Goal: Task Accomplishment & Management: Use online tool/utility

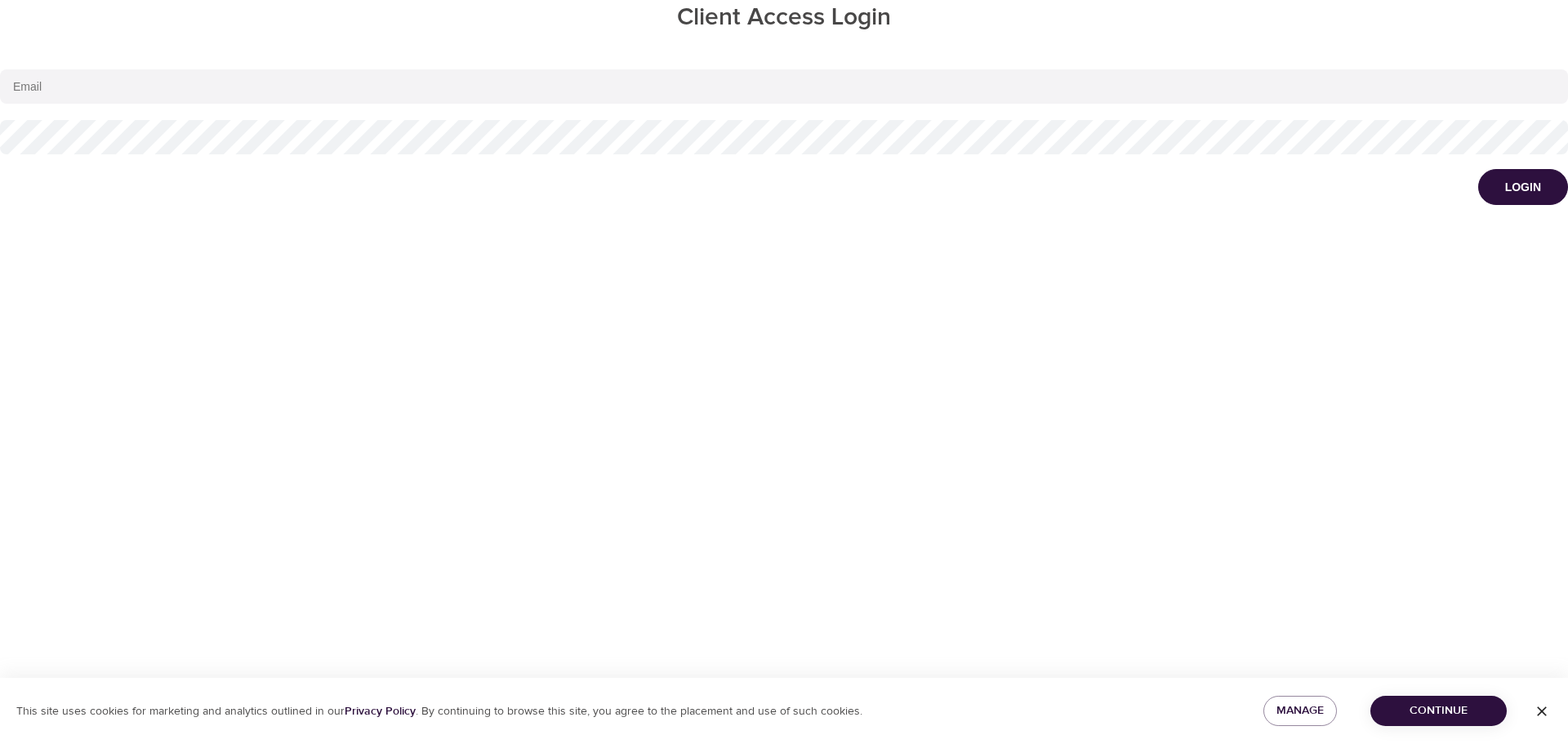
click at [152, 88] on input "email" at bounding box center [784, 86] width 1568 height 34
type input "lisa.yakelis@lexmark.com"
click at [1478, 169] on button "Login" at bounding box center [1523, 186] width 90 height 36
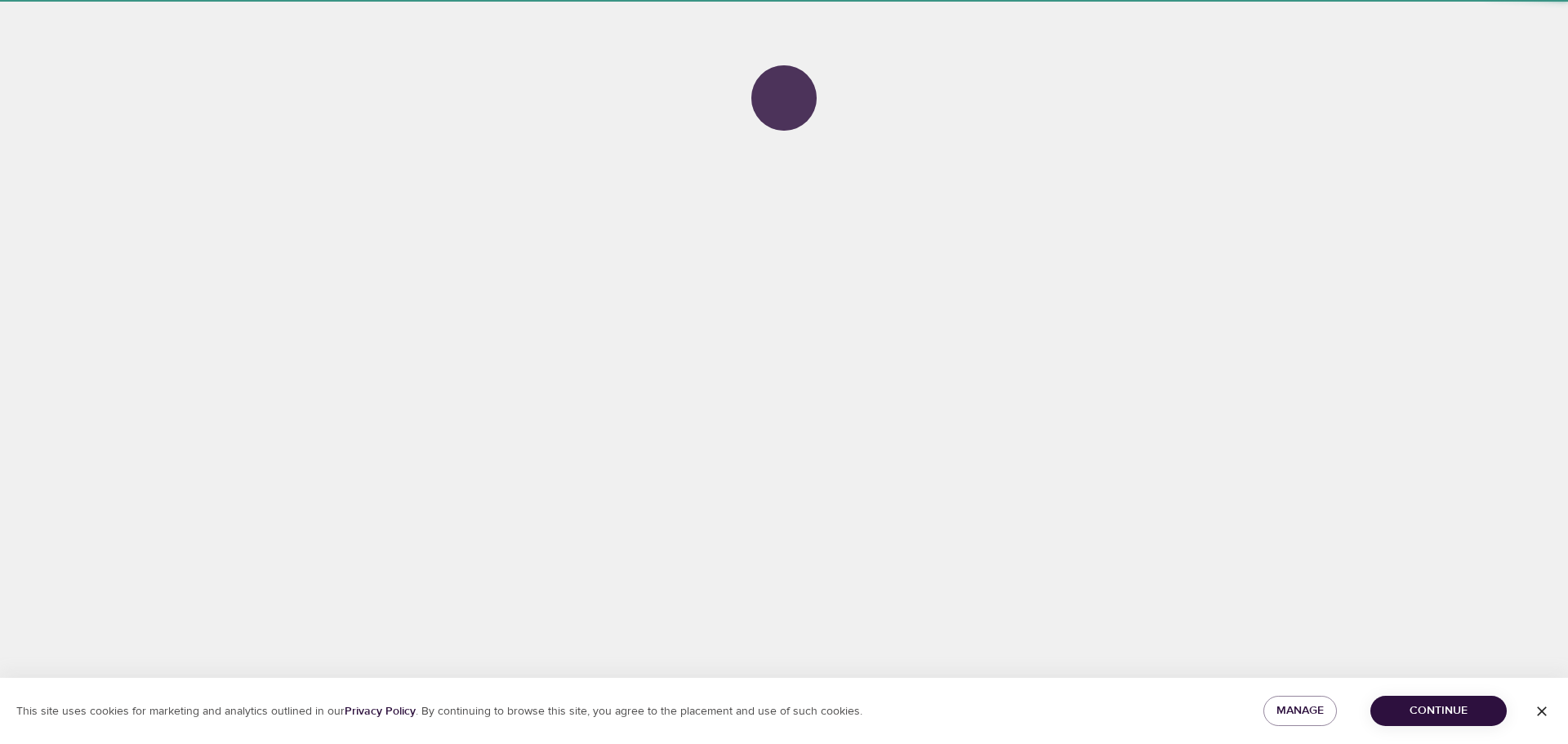
select select "776"
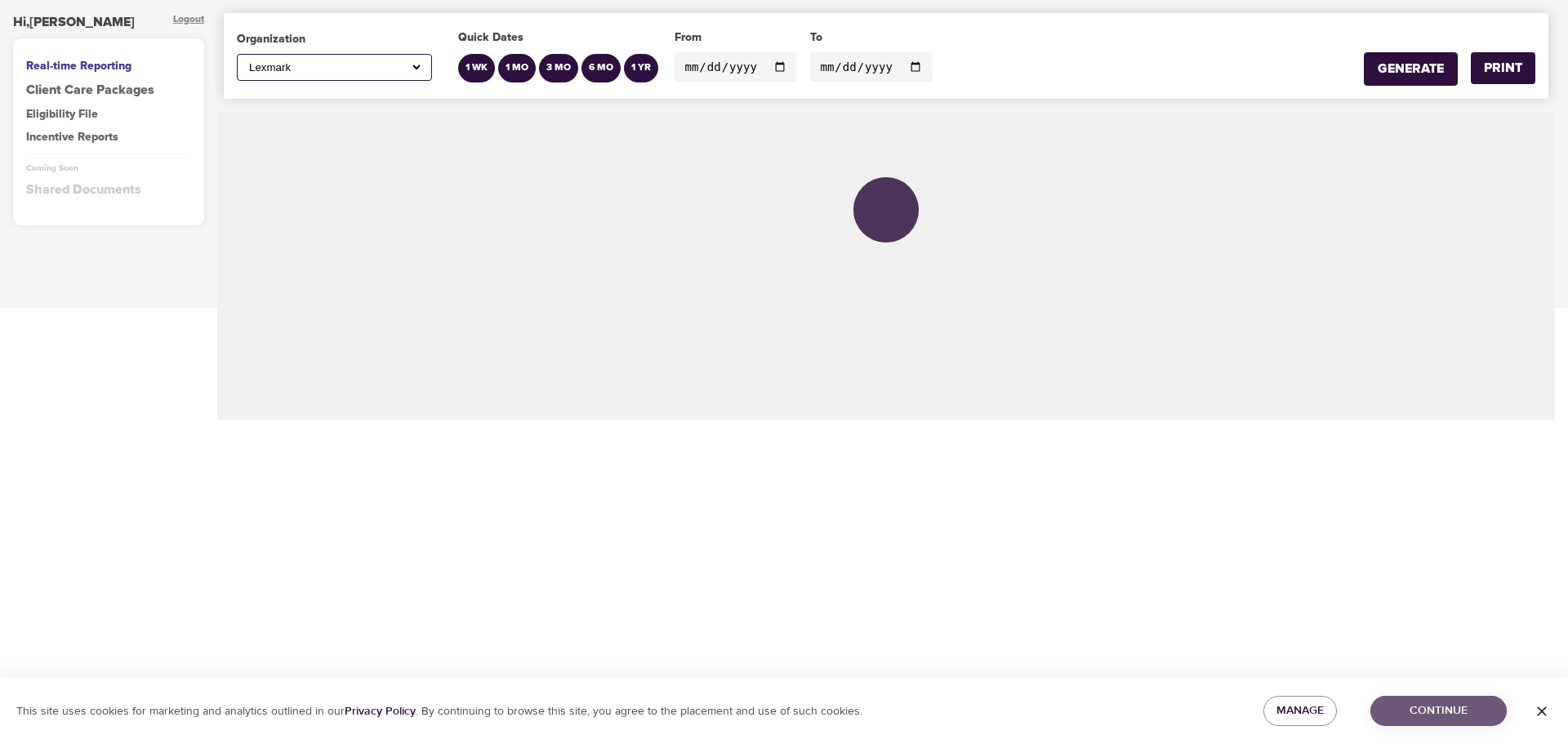
drag, startPoint x: 1420, startPoint y: 706, endPoint x: 1409, endPoint y: 694, distance: 16.3
click at [1420, 706] on span "Continue" at bounding box center [1438, 711] width 110 height 20
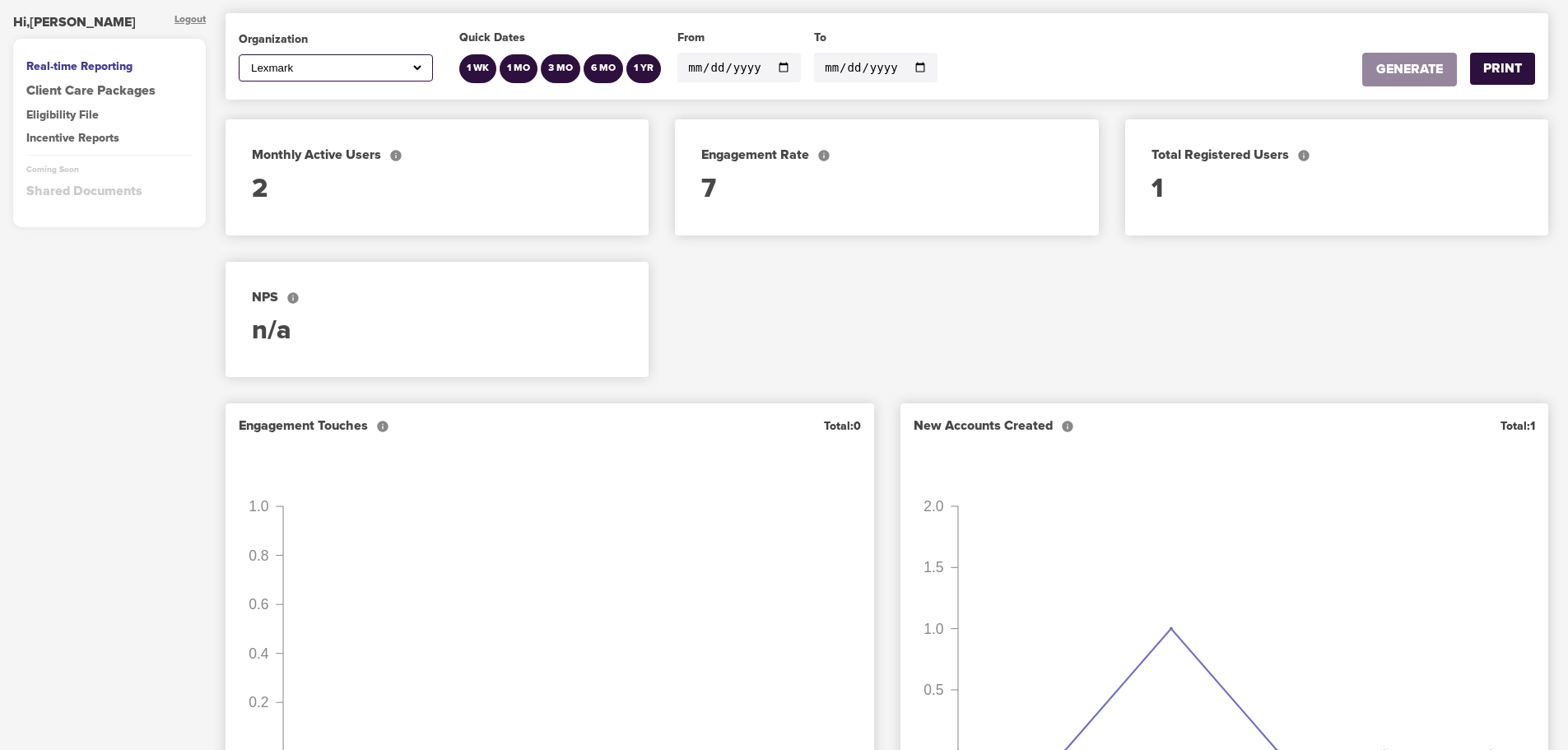
click at [775, 66] on input "[DATE]" at bounding box center [739, 68] width 123 height 30
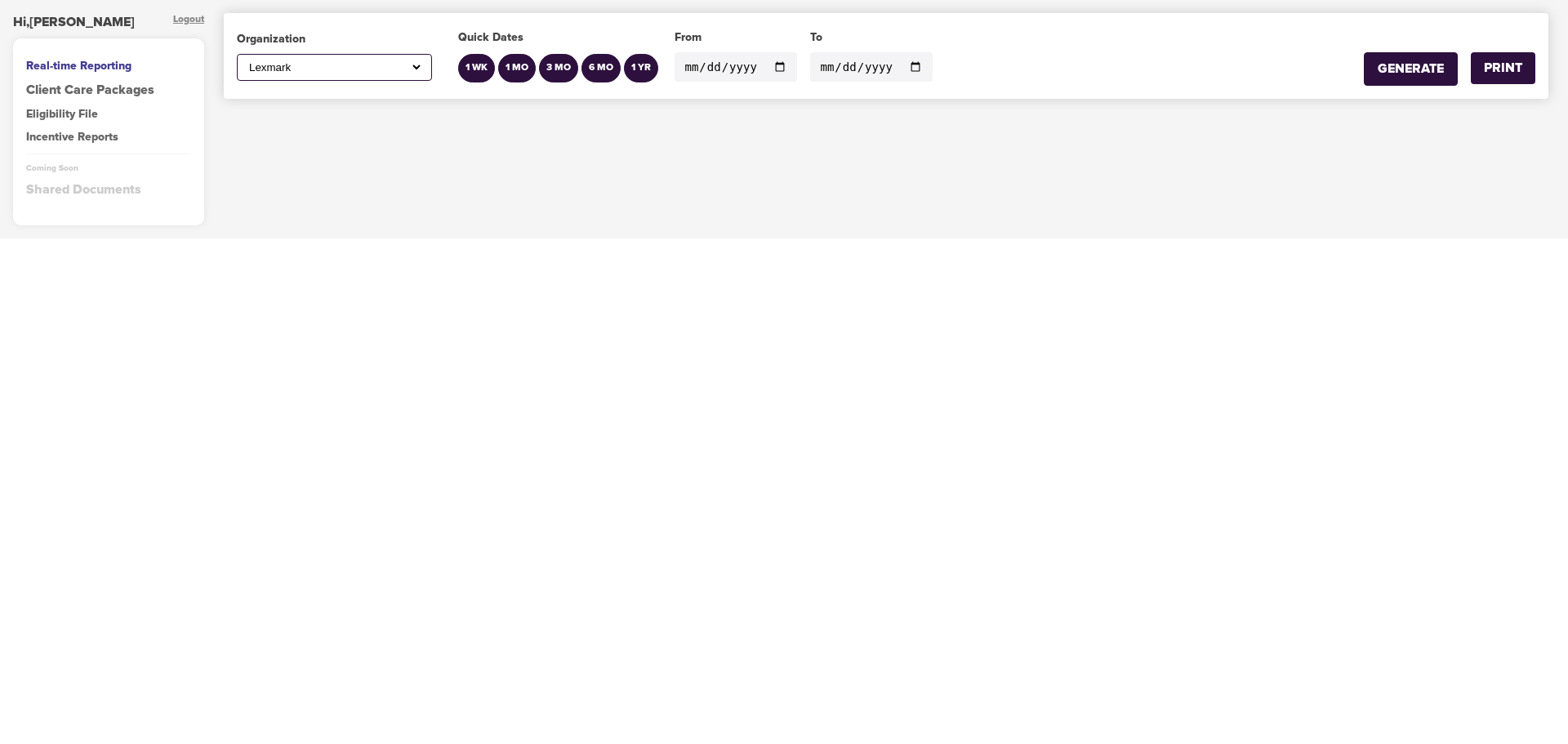
type input "[DATE]"
click at [900, 63] on input "[DATE]" at bounding box center [871, 67] width 122 height 29
type input "[DATE]"
click at [1414, 73] on div "GENERATE" at bounding box center [1411, 69] width 66 height 18
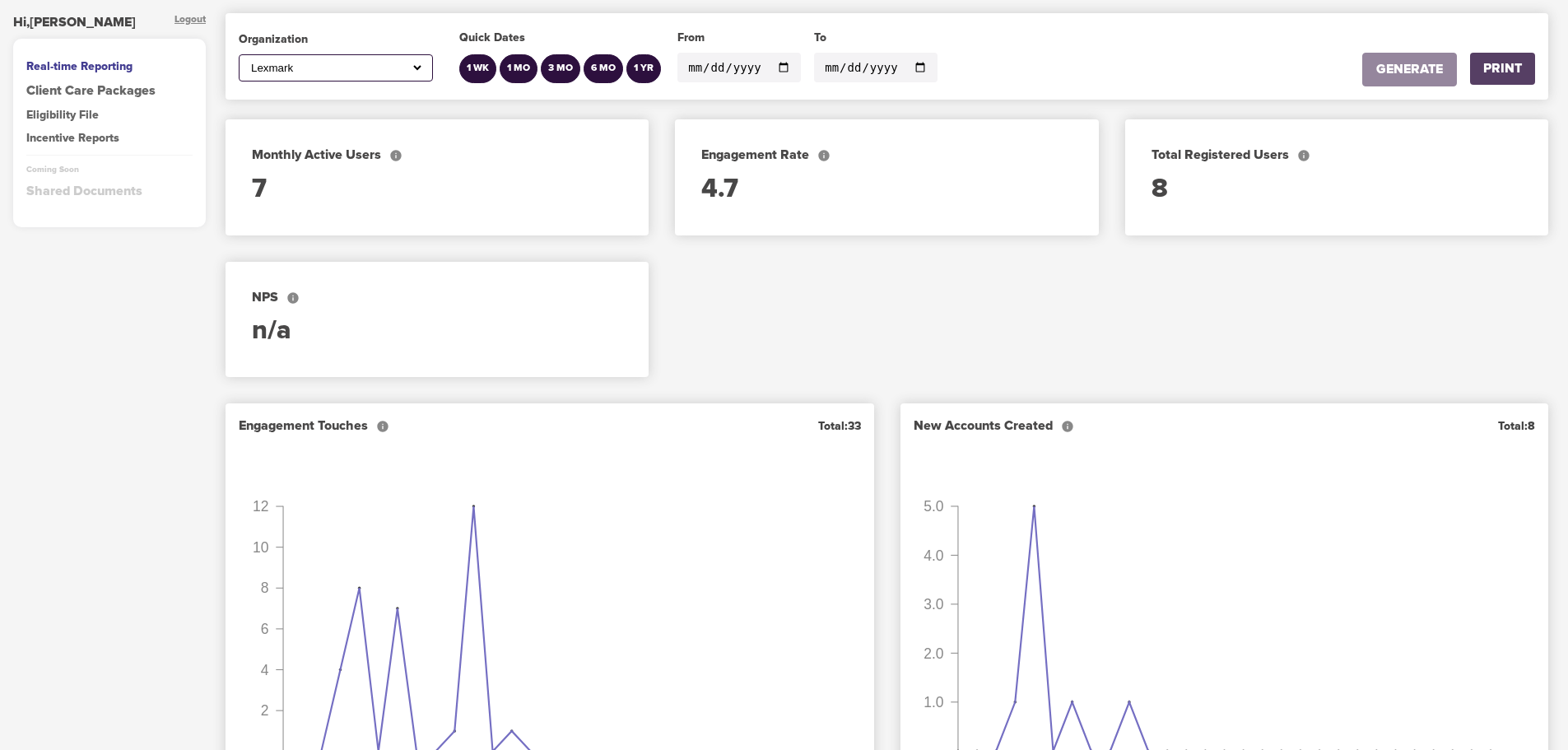
click at [1499, 68] on div "PRINT" at bounding box center [1502, 69] width 39 height 19
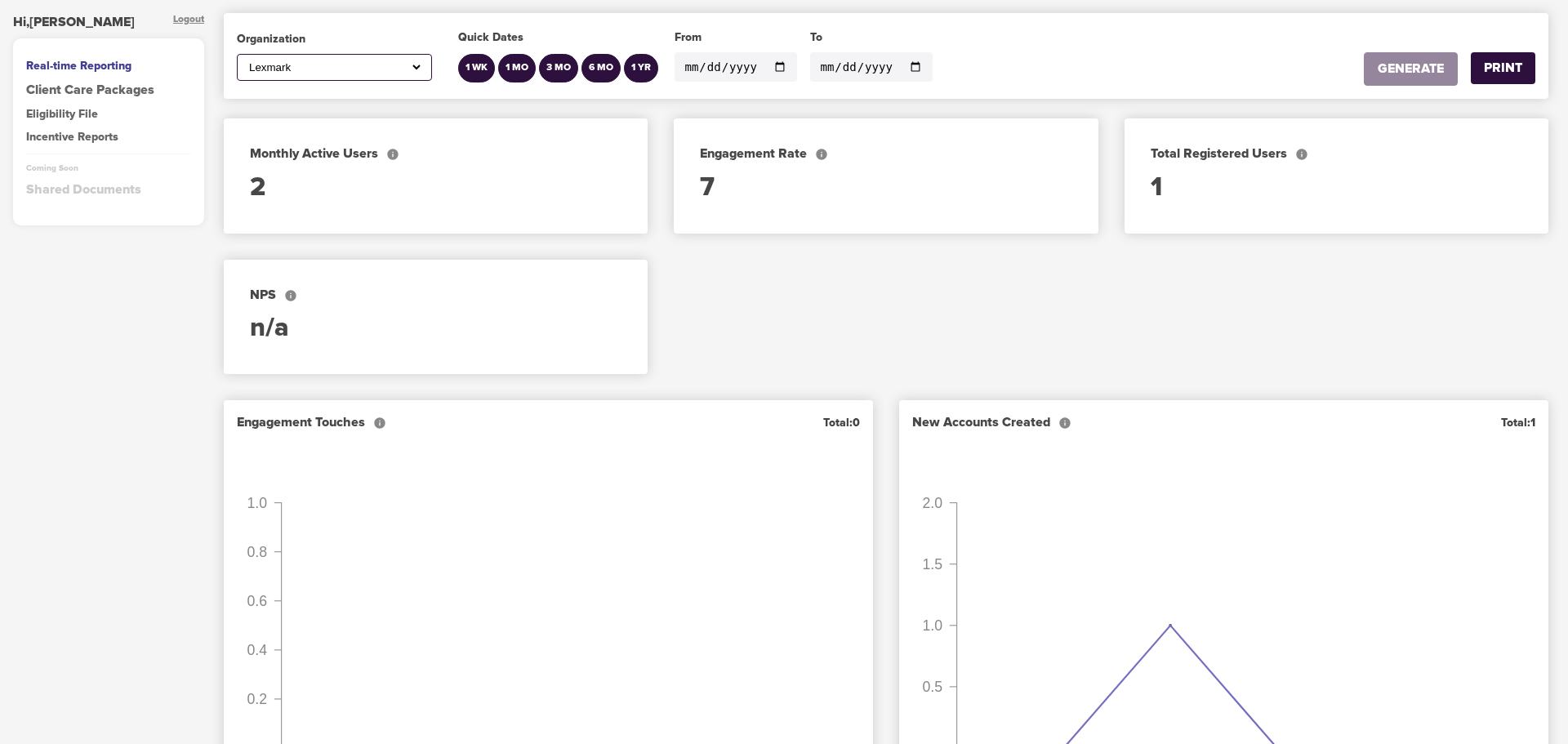
select select "776"
click at [767, 62] on input "[DATE]" at bounding box center [733, 67] width 122 height 29
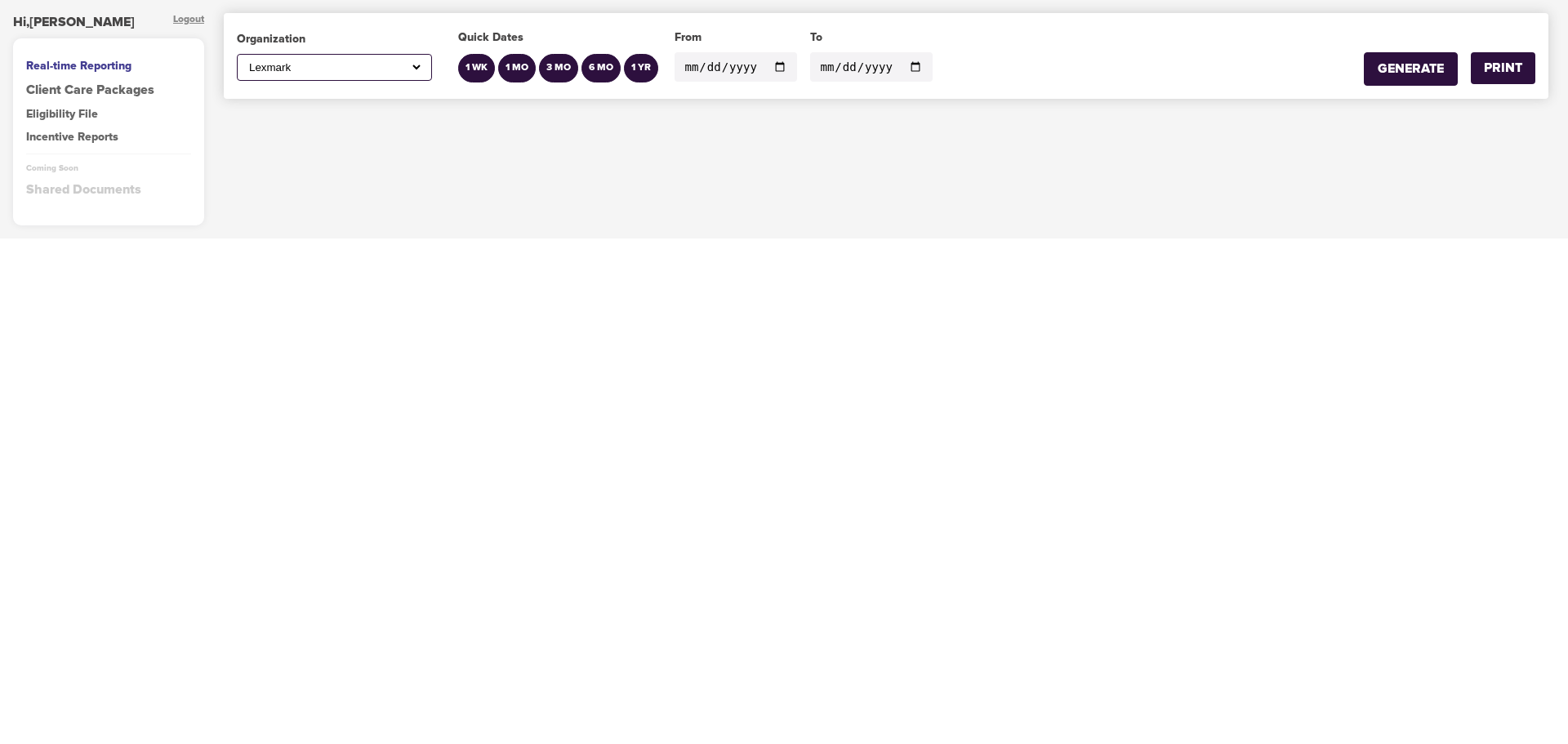
click at [766, 66] on input "[DATE]" at bounding box center [735, 67] width 122 height 29
type input "[DATE]"
click at [898, 63] on input "[DATE]" at bounding box center [871, 67] width 122 height 29
type input "[DATE]"
click at [1395, 67] on div "GENERATE" at bounding box center [1411, 69] width 66 height 18
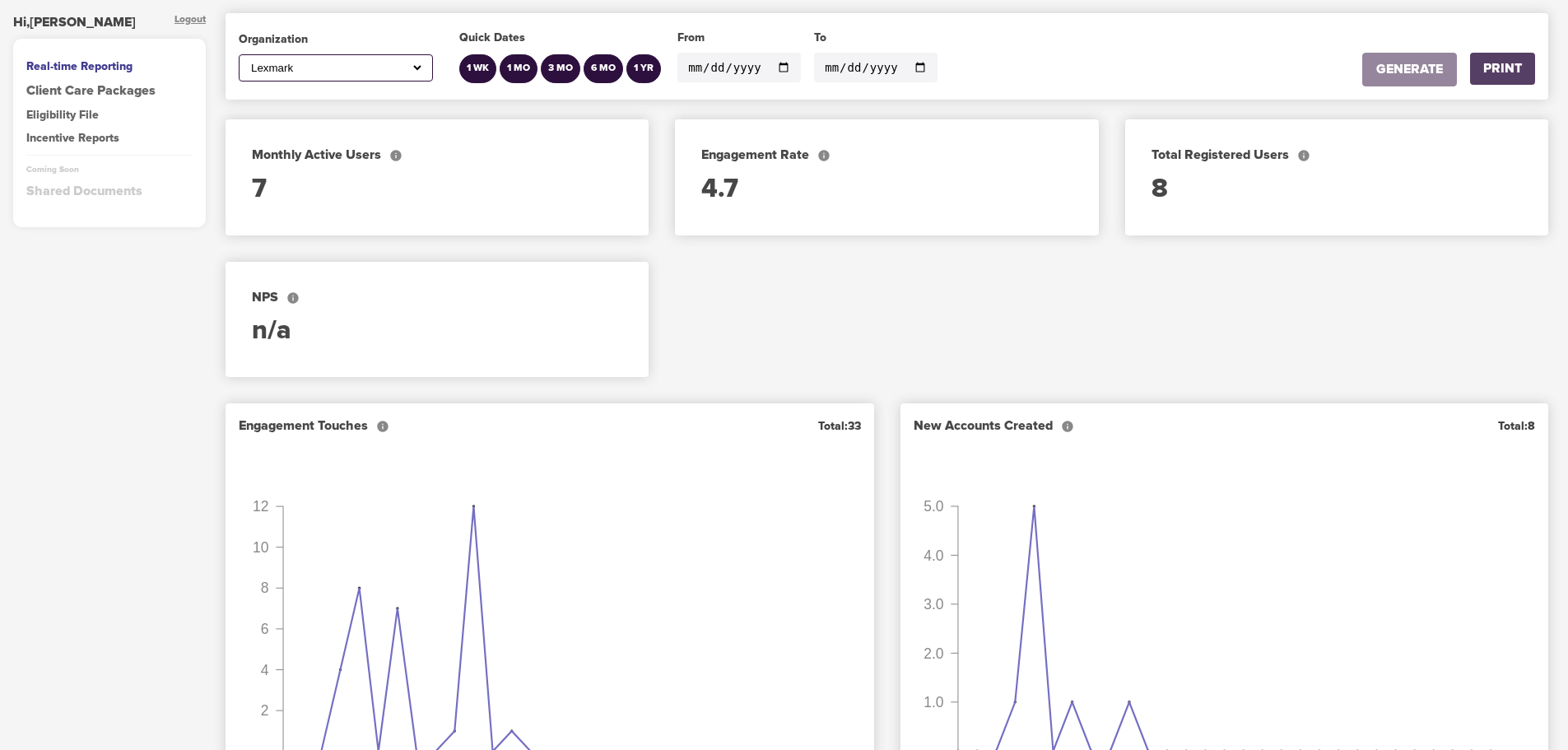
click at [1505, 67] on div "PRINT" at bounding box center [1502, 69] width 39 height 19
click at [423, 63] on select "All Lexmark Lexmark [GEOGRAPHIC_DATA]" at bounding box center [336, 68] width 176 height 14
select select "828"
click at [248, 61] on select "All Lexmark Lexmark [GEOGRAPHIC_DATA]" at bounding box center [336, 68] width 176 height 14
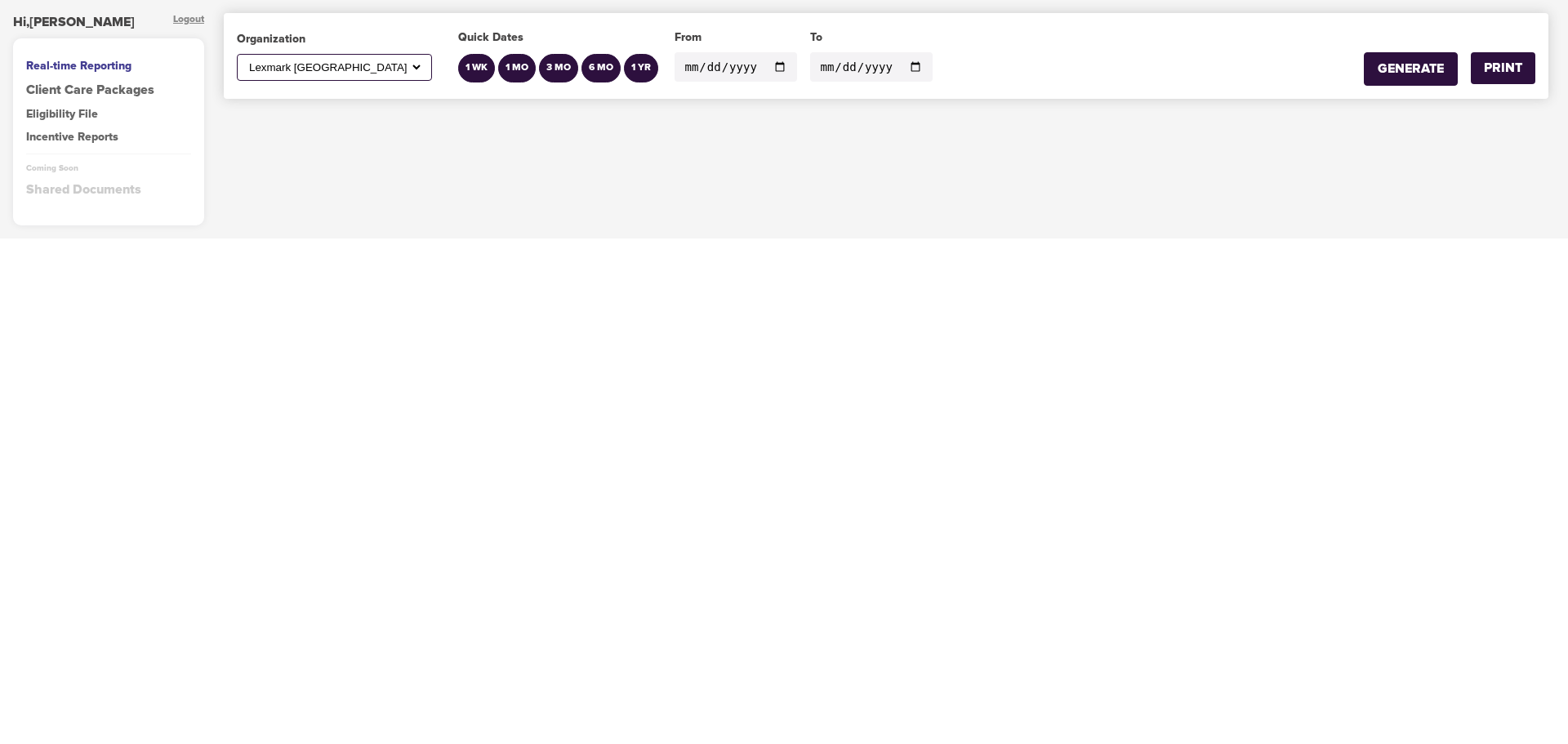
drag, startPoint x: 1403, startPoint y: 70, endPoint x: 673, endPoint y: 111, distance: 731.2
click at [1020, 186] on div "Organization All Lexmark Lexmark [GEOGRAPHIC_DATA] Quick Dates 1 WK 1 [GEOGRAPH…" at bounding box center [886, 119] width 1364 height 239
click at [1422, 73] on div "GENERATE" at bounding box center [1411, 69] width 66 height 18
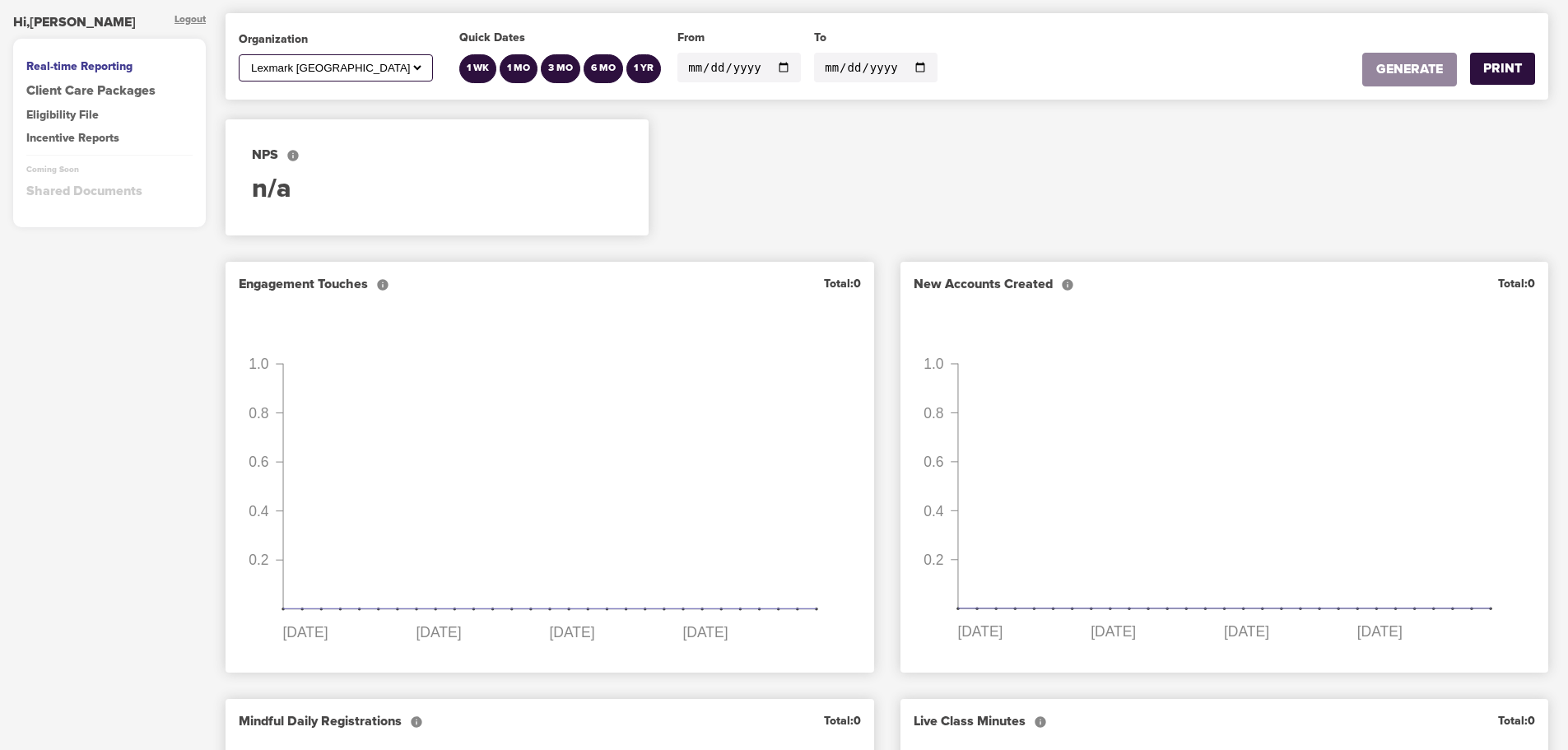
drag, startPoint x: 1498, startPoint y: 65, endPoint x: 1205, endPoint y: 648, distance: 652.5
click at [1498, 65] on div "PRINT" at bounding box center [1502, 69] width 39 height 19
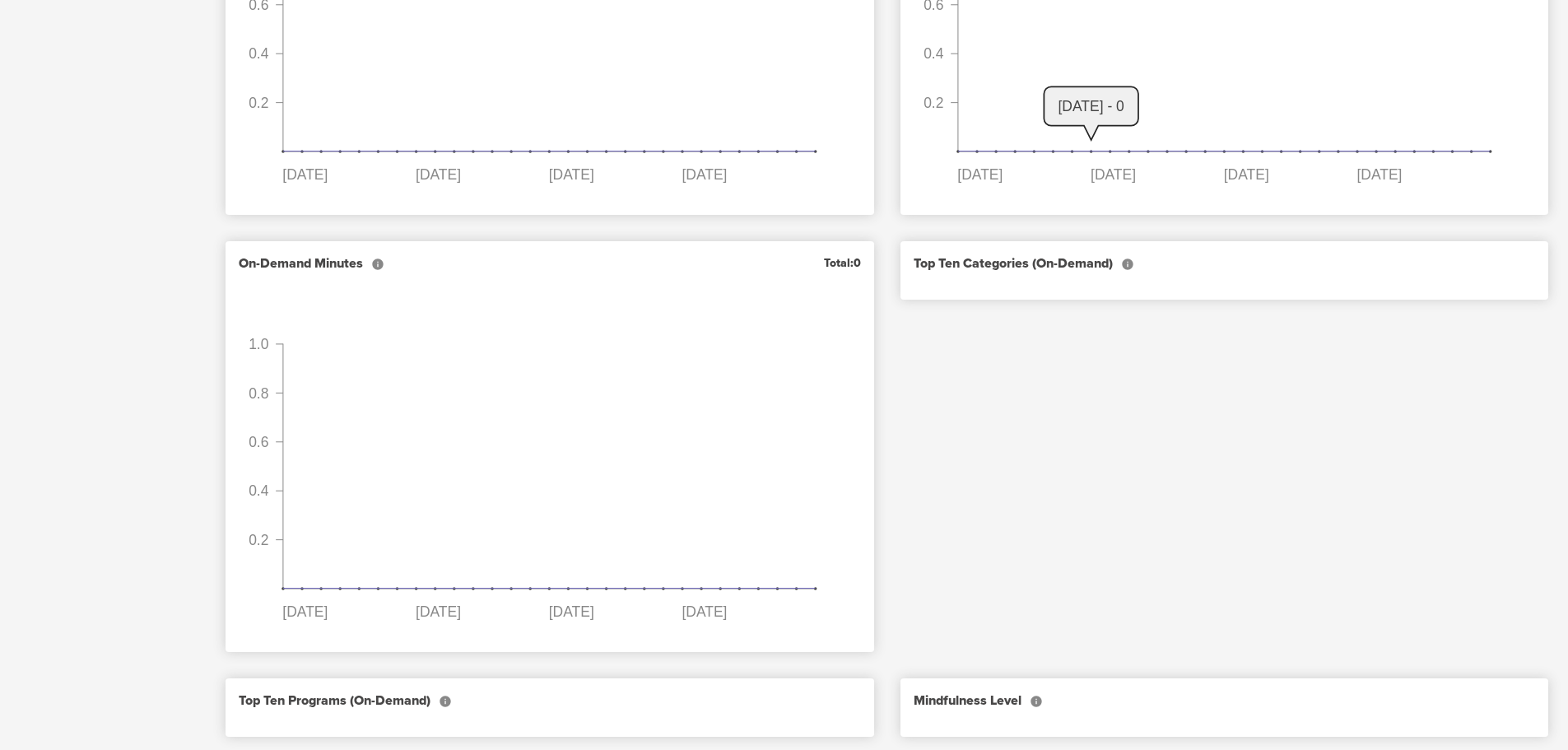
scroll to position [902, 0]
